Goal: Book appointment/travel/reservation

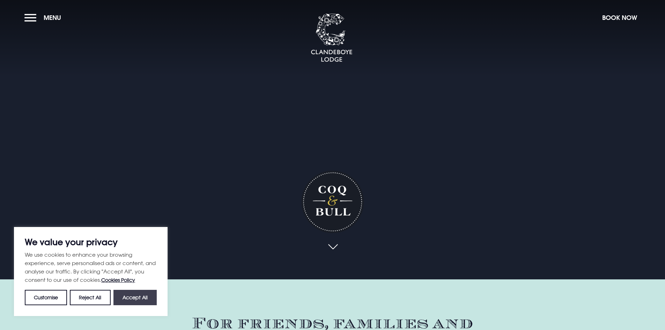
click at [145, 299] on button "Accept All" at bounding box center [134, 297] width 43 height 15
checkbox input "true"
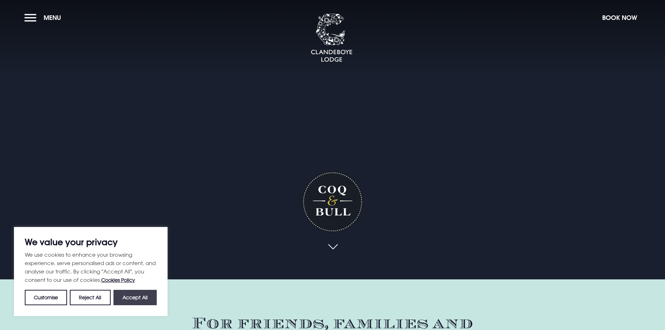
checkbox input "true"
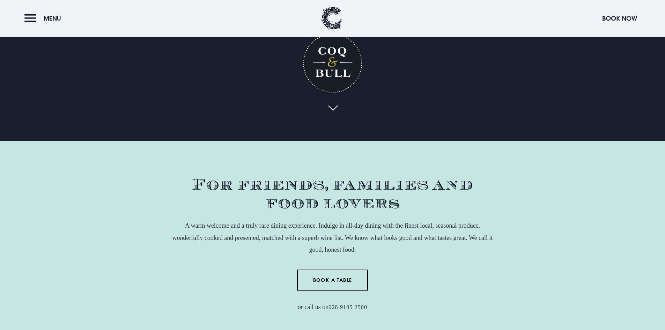
scroll to position [244, 0]
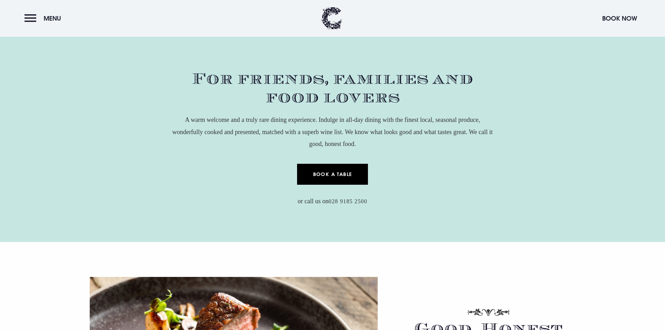
click at [322, 175] on link "Book a Table" at bounding box center [332, 174] width 71 height 21
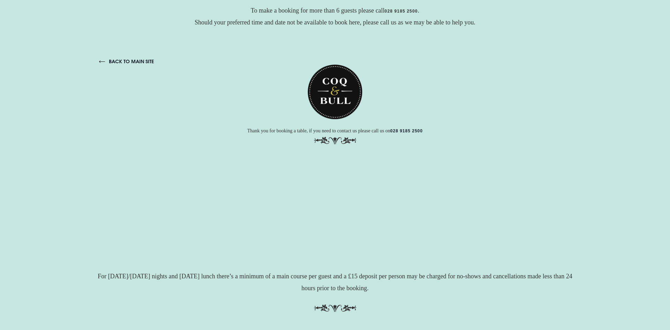
click at [113, 60] on link "back to main site" at bounding box center [126, 61] width 55 height 6
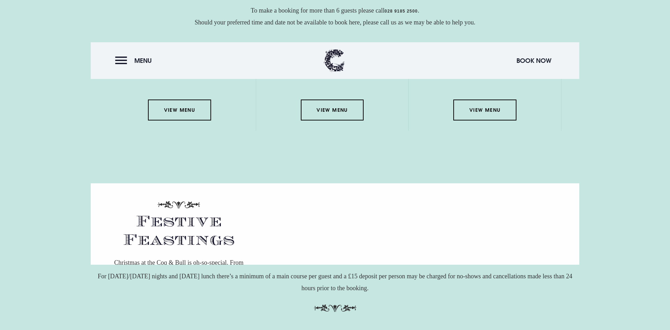
scroll to position [1012, 0]
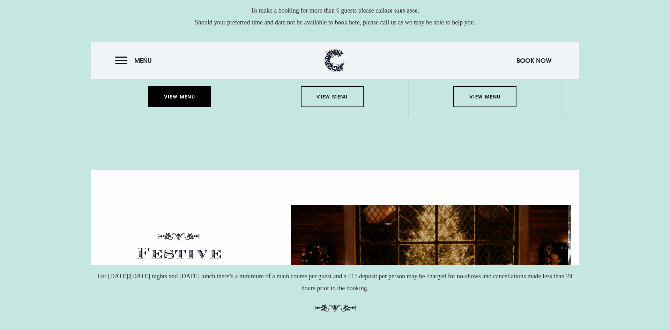
click at [180, 107] on link "View Menu" at bounding box center [179, 96] width 63 height 21
